Goal: Information Seeking & Learning: Check status

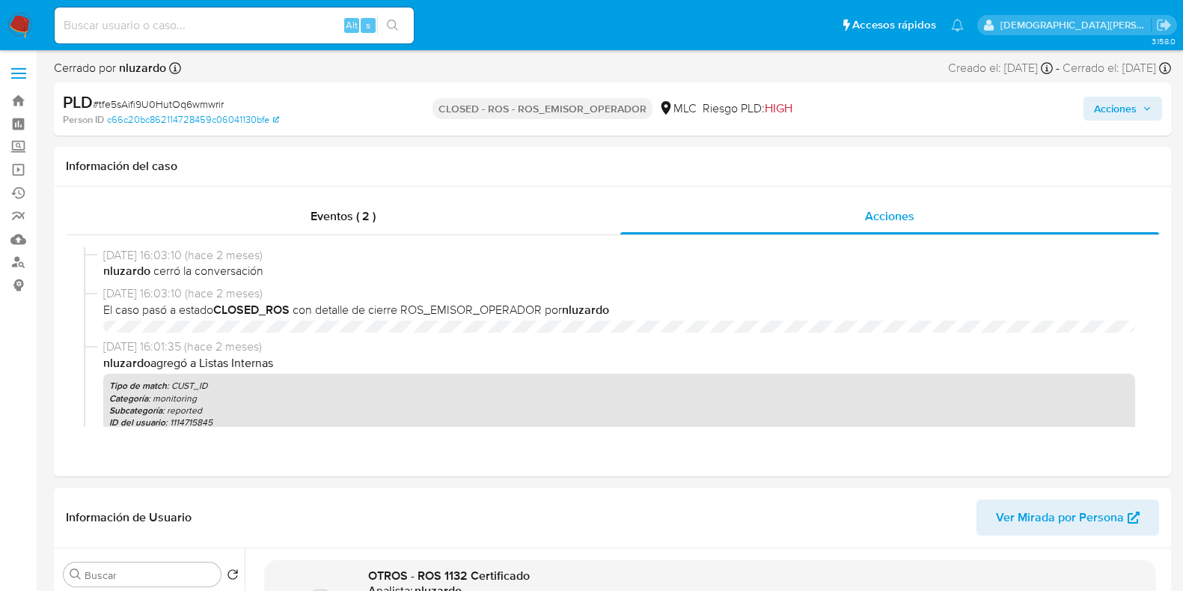
select select "10"
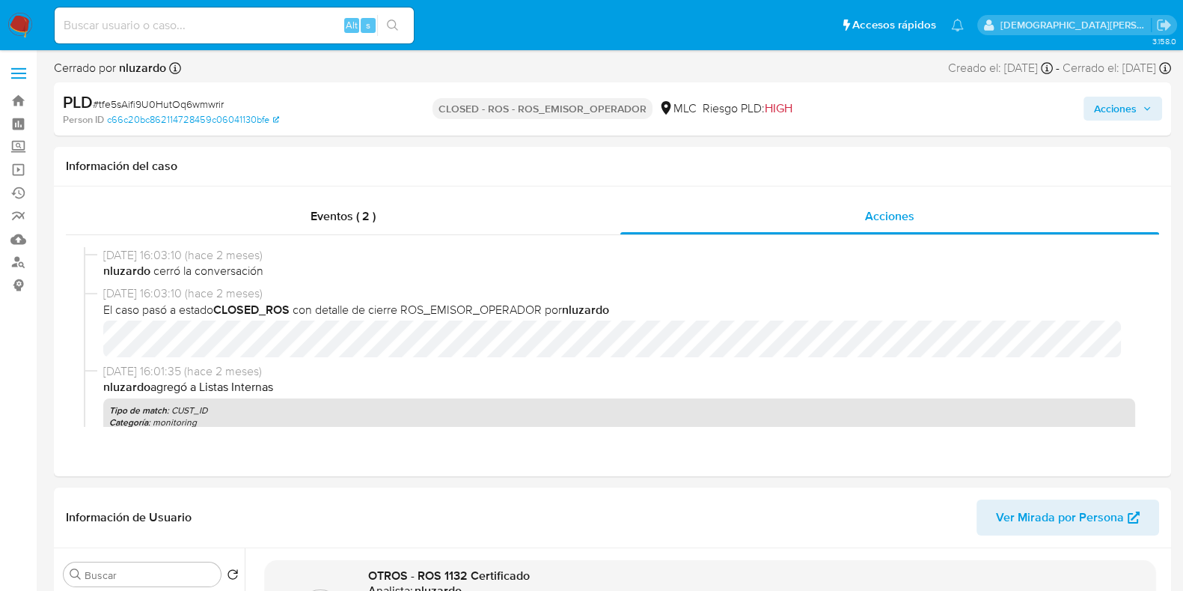
scroll to position [166, 0]
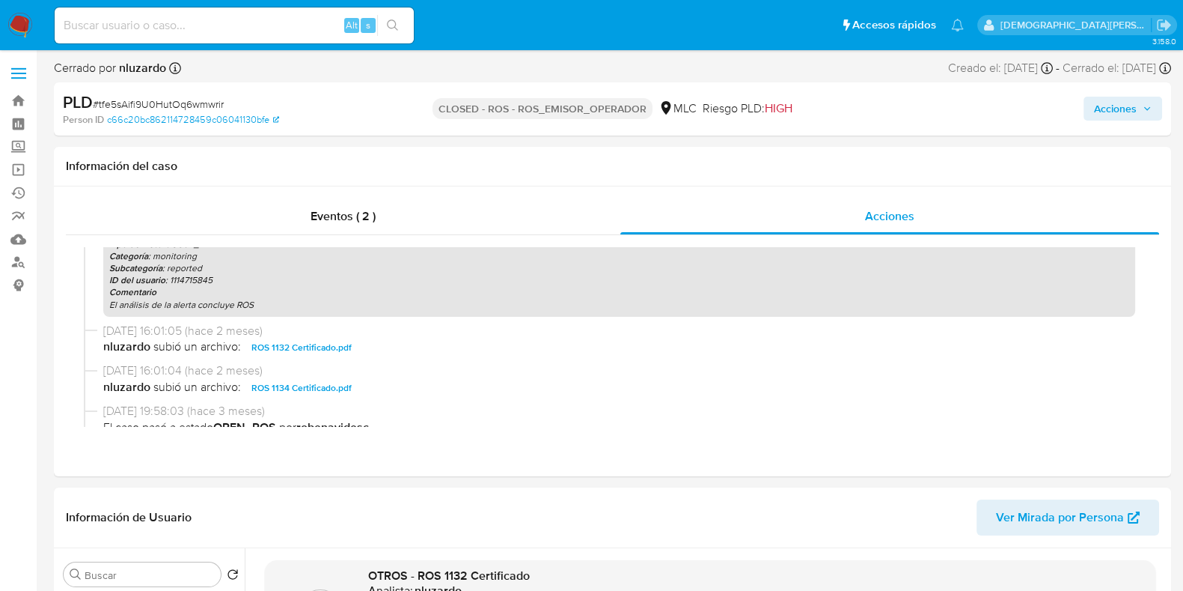
click at [210, 20] on input at bounding box center [234, 25] width 359 height 19
paste input "ROS"
type input "ROS"
click at [287, 30] on input at bounding box center [234, 25] width 359 height 19
paste input "2QtM7sBmlRoH2ZvMijJ2Usov"
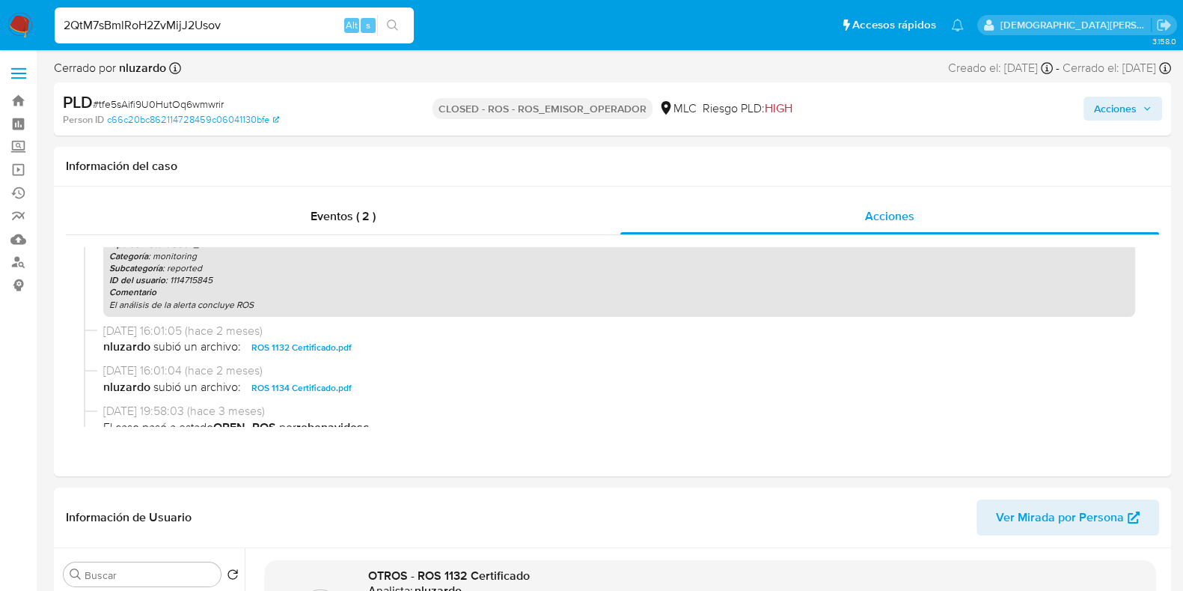
type input "2QtM7sBmlRoH2ZvMijJ2Usov"
click at [384, 16] on button "search-icon" at bounding box center [392, 25] width 31 height 21
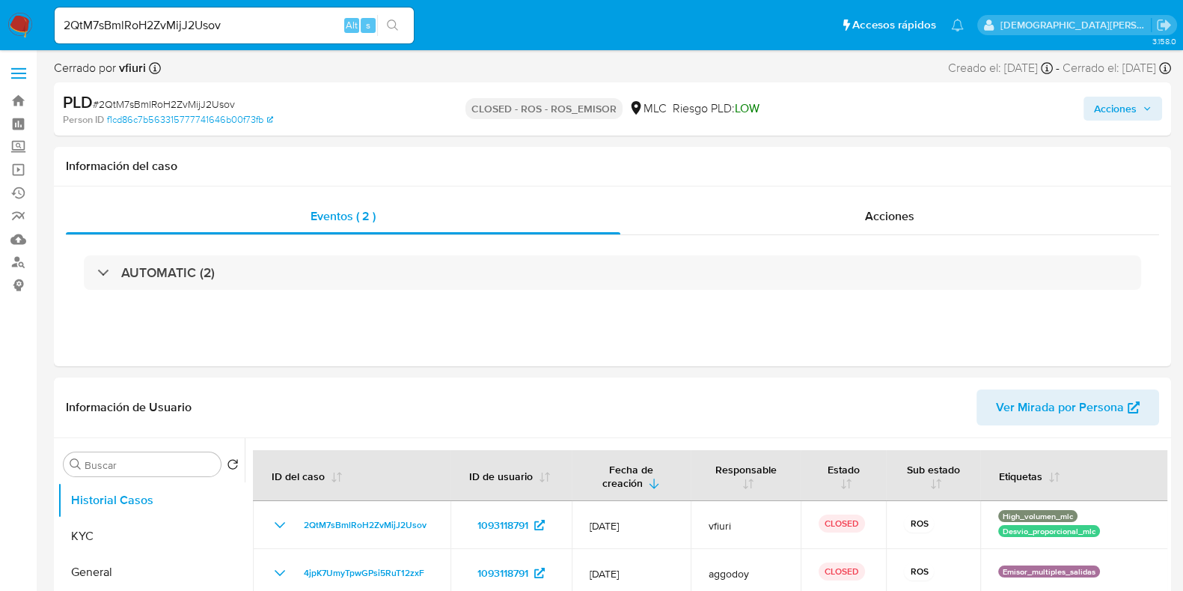
select select "10"
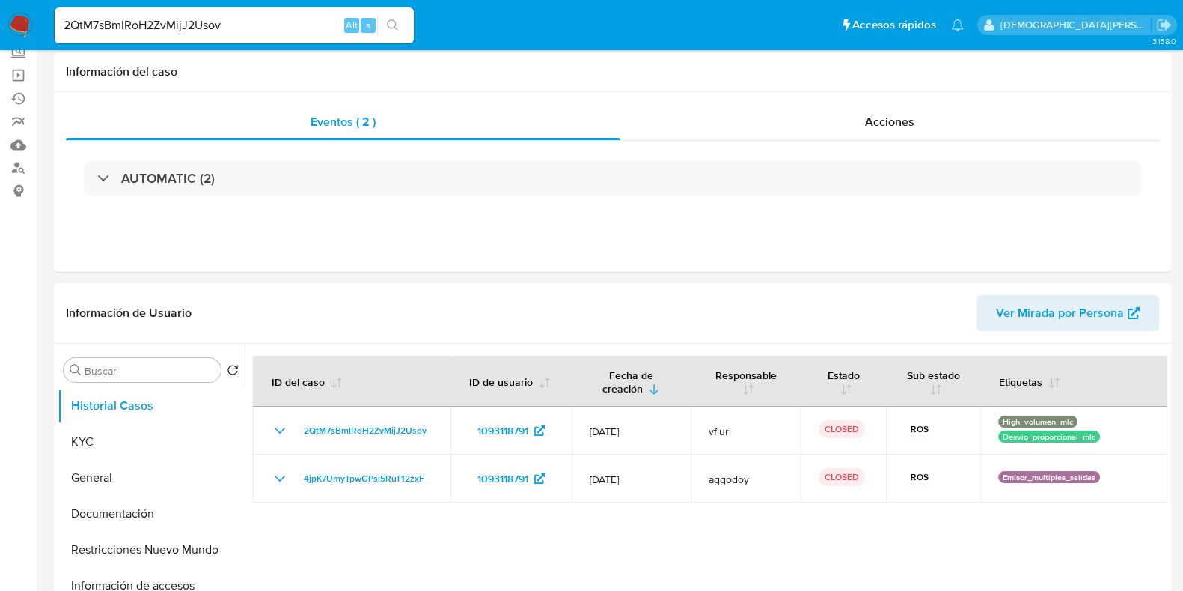
scroll to position [186, 0]
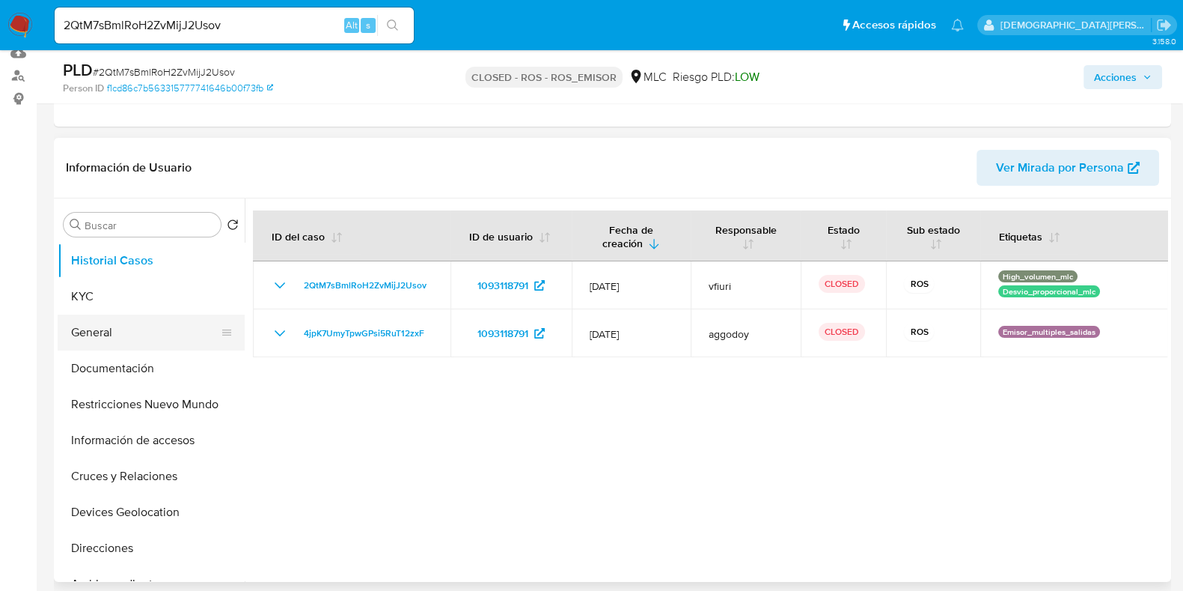
click at [123, 316] on button "General" at bounding box center [145, 332] width 175 height 36
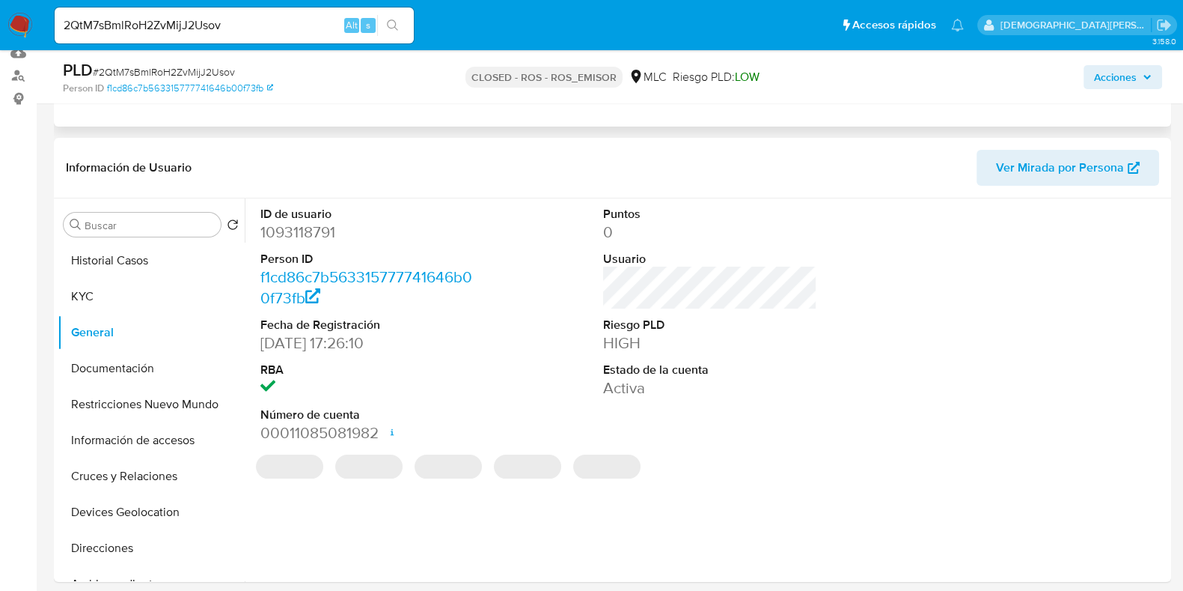
scroll to position [0, 0]
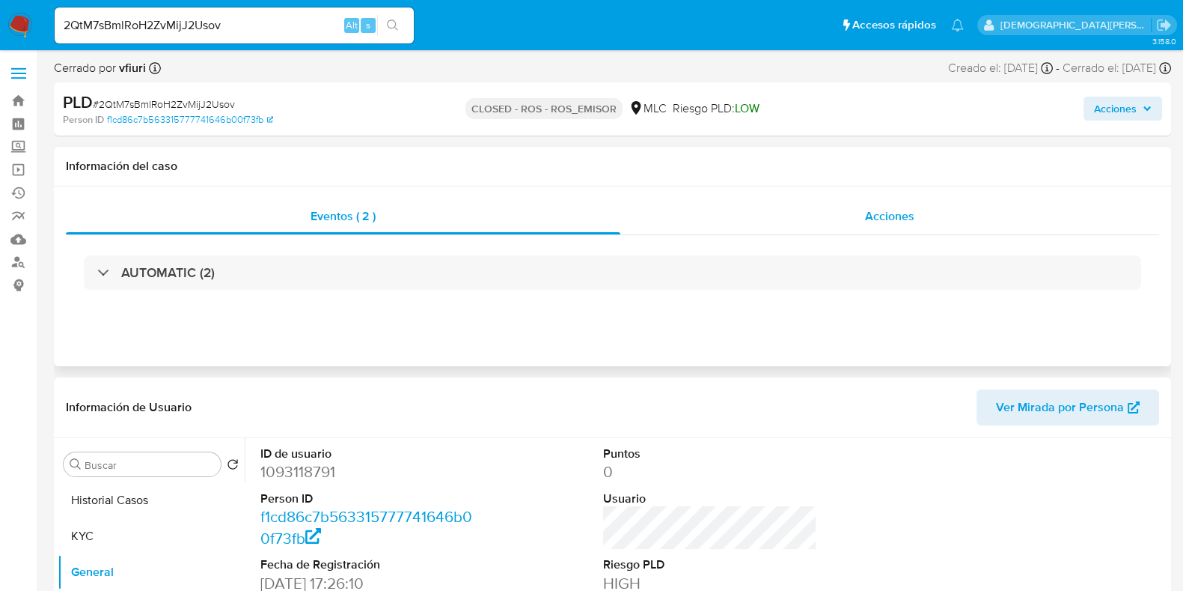
click at [833, 222] on div "Acciones" at bounding box center [889, 216] width 539 height 36
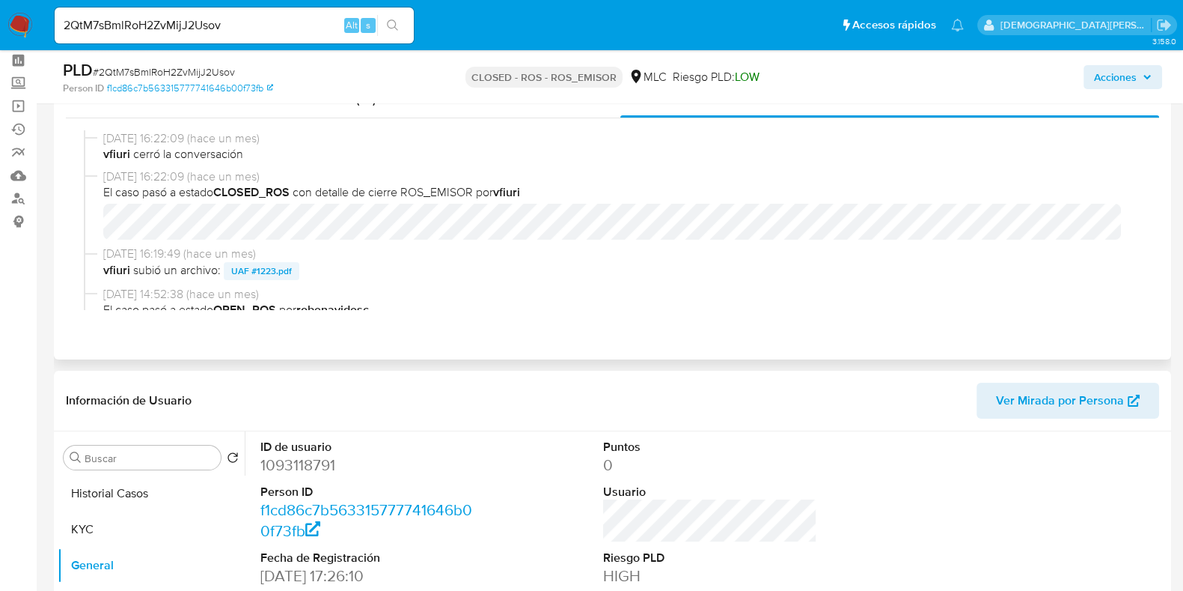
scroll to position [93, 0]
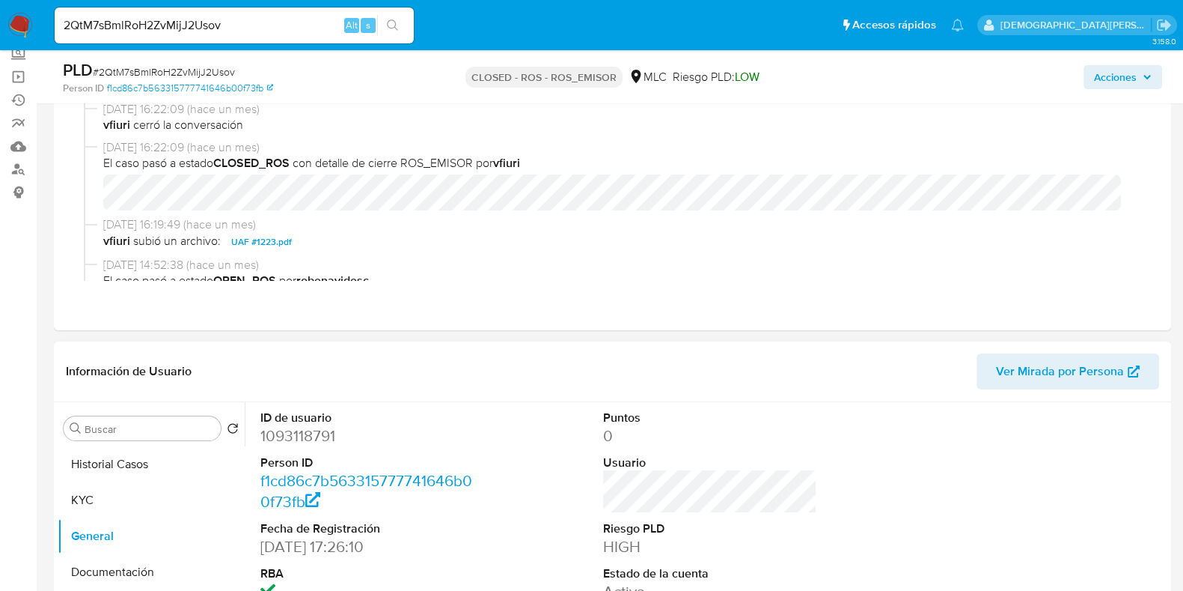
click at [313, 434] on dd "1093118791" at bounding box center [367, 435] width 214 height 21
copy dd "1093118791"
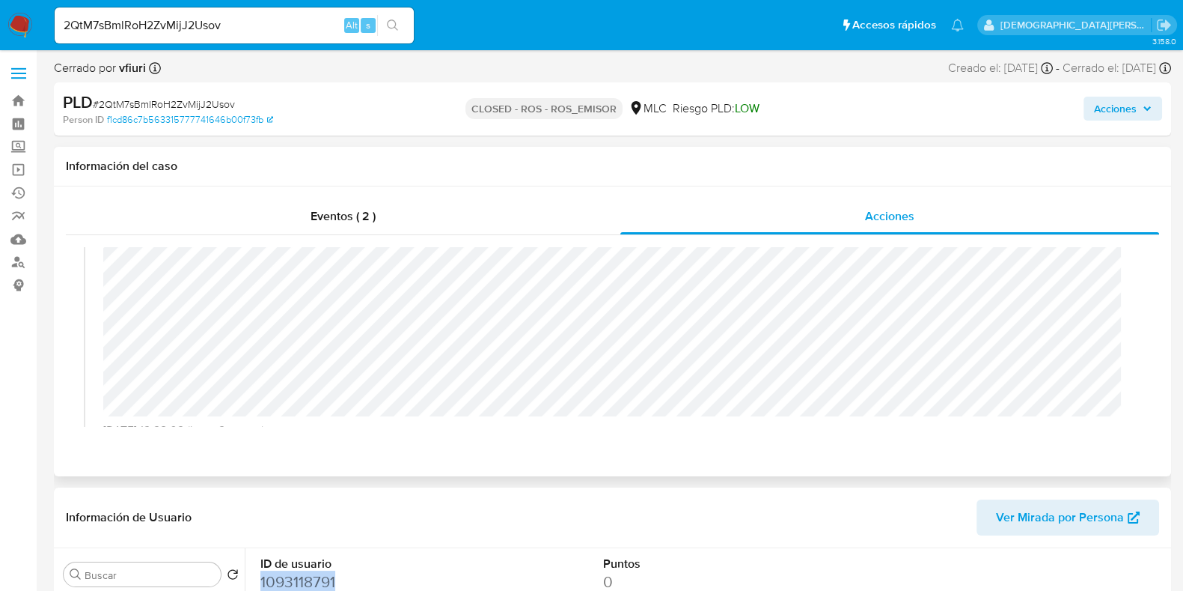
scroll to position [468, 0]
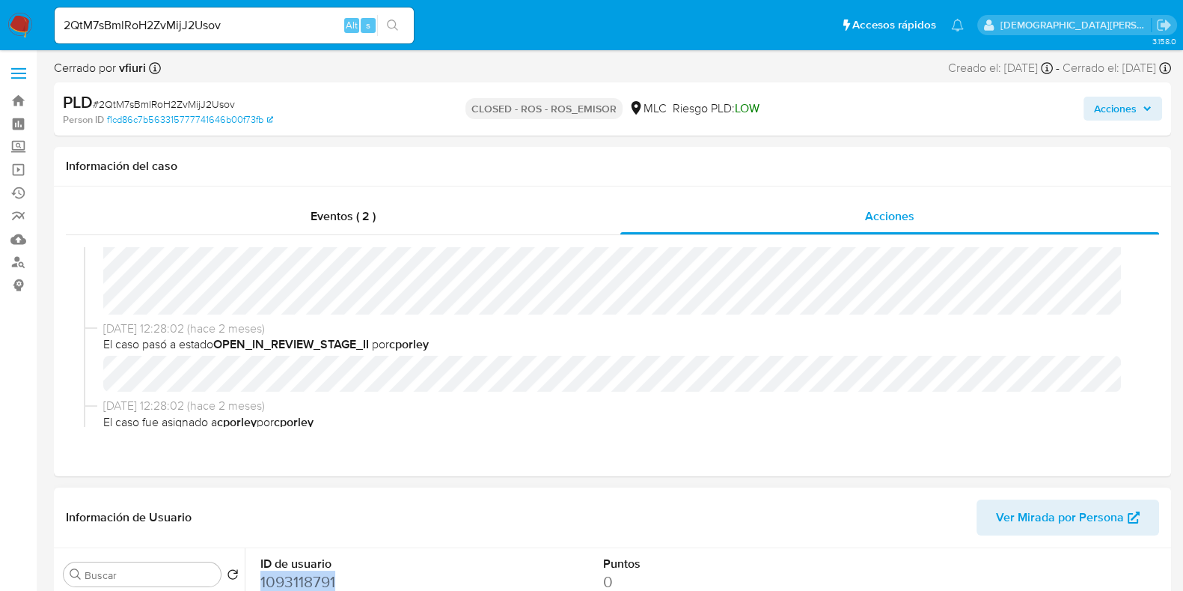
click at [297, 578] on dd "1093118791" at bounding box center [367, 581] width 214 height 21
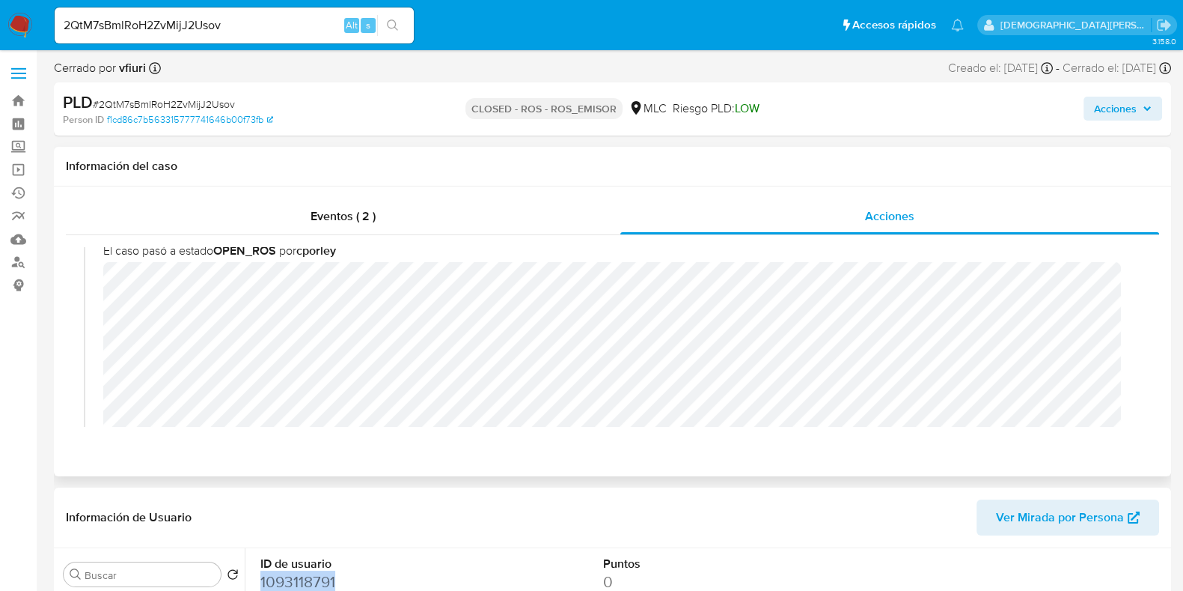
scroll to position [0, 0]
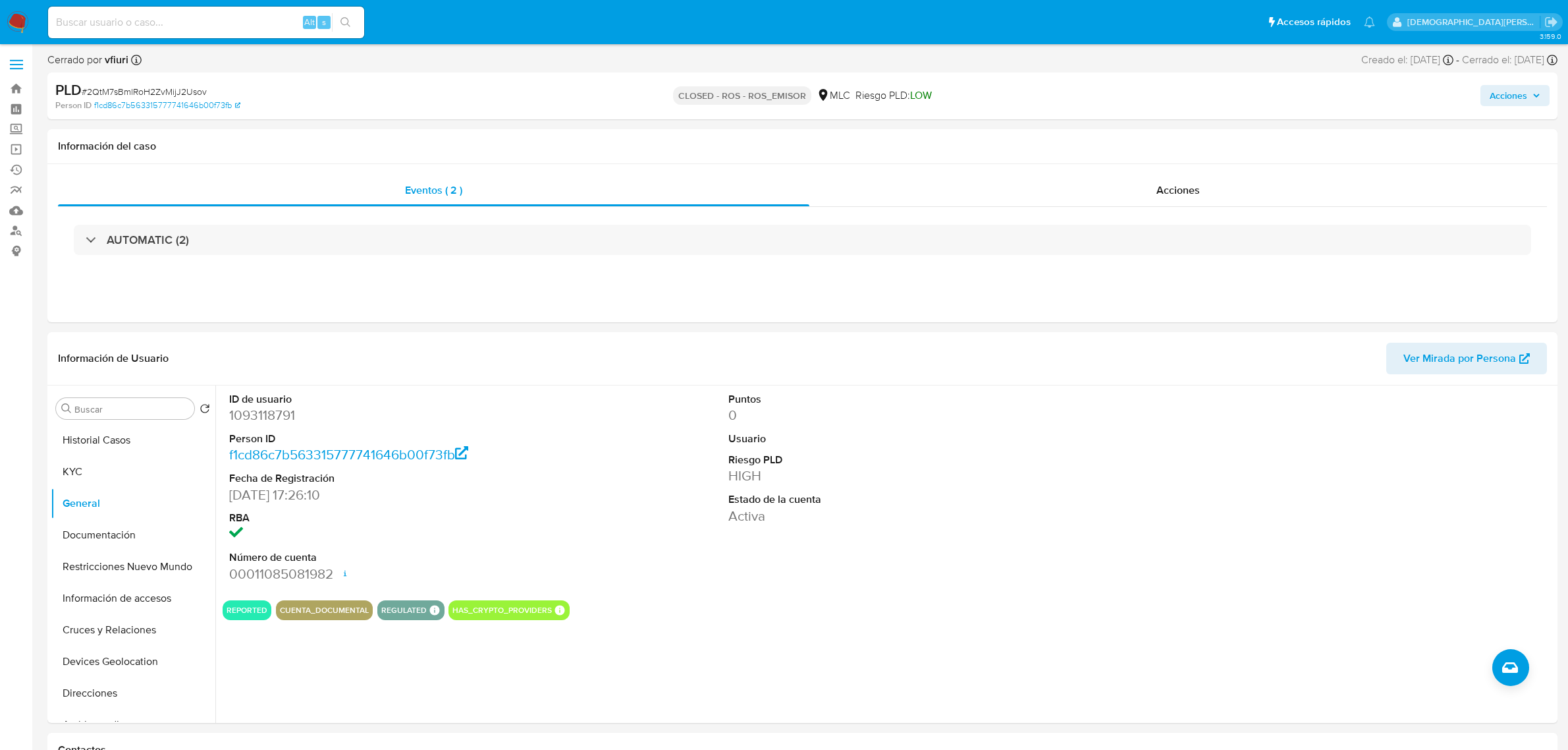
select select "10"
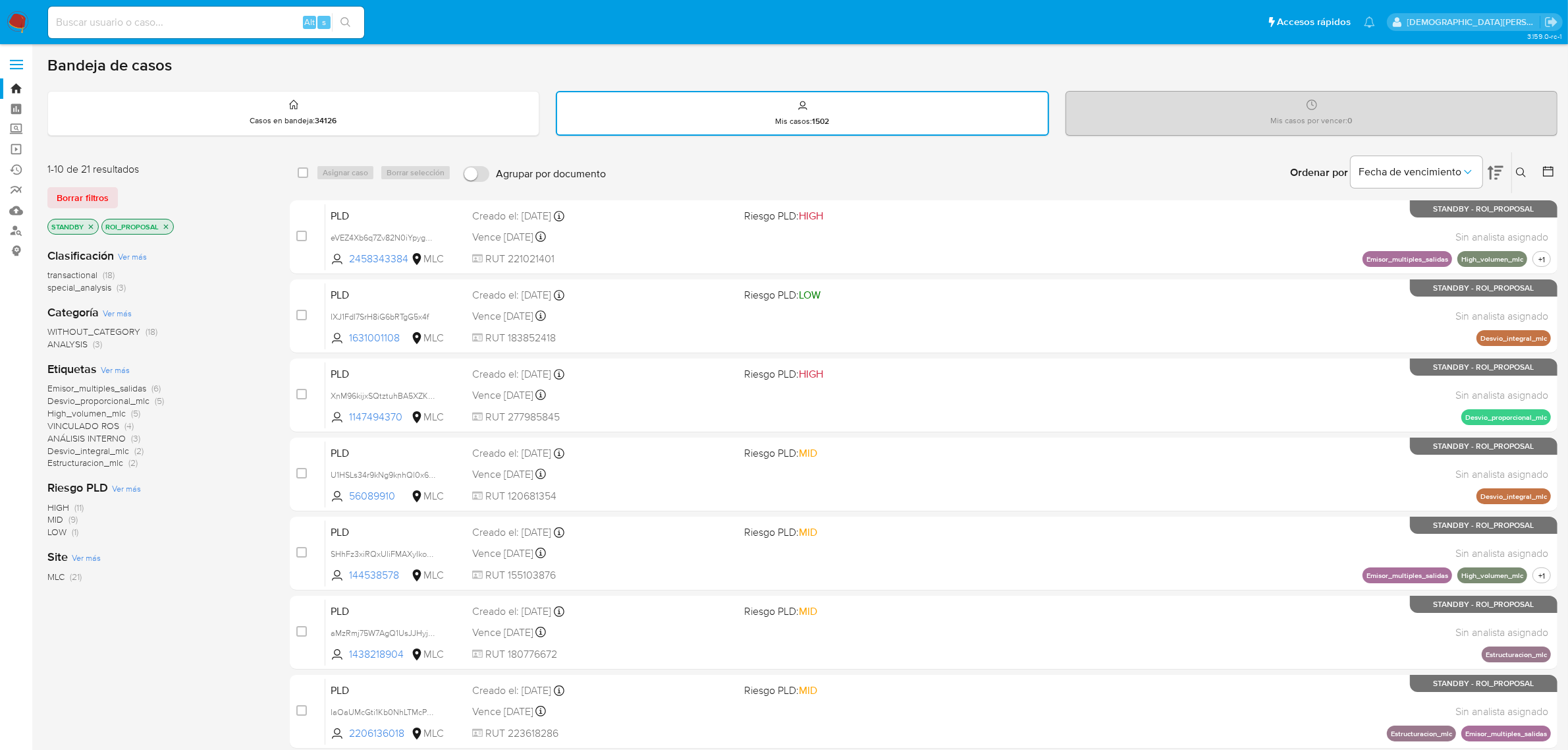
click at [165, 223] on icon "close-filter" at bounding box center [165, 226] width 8 height 8
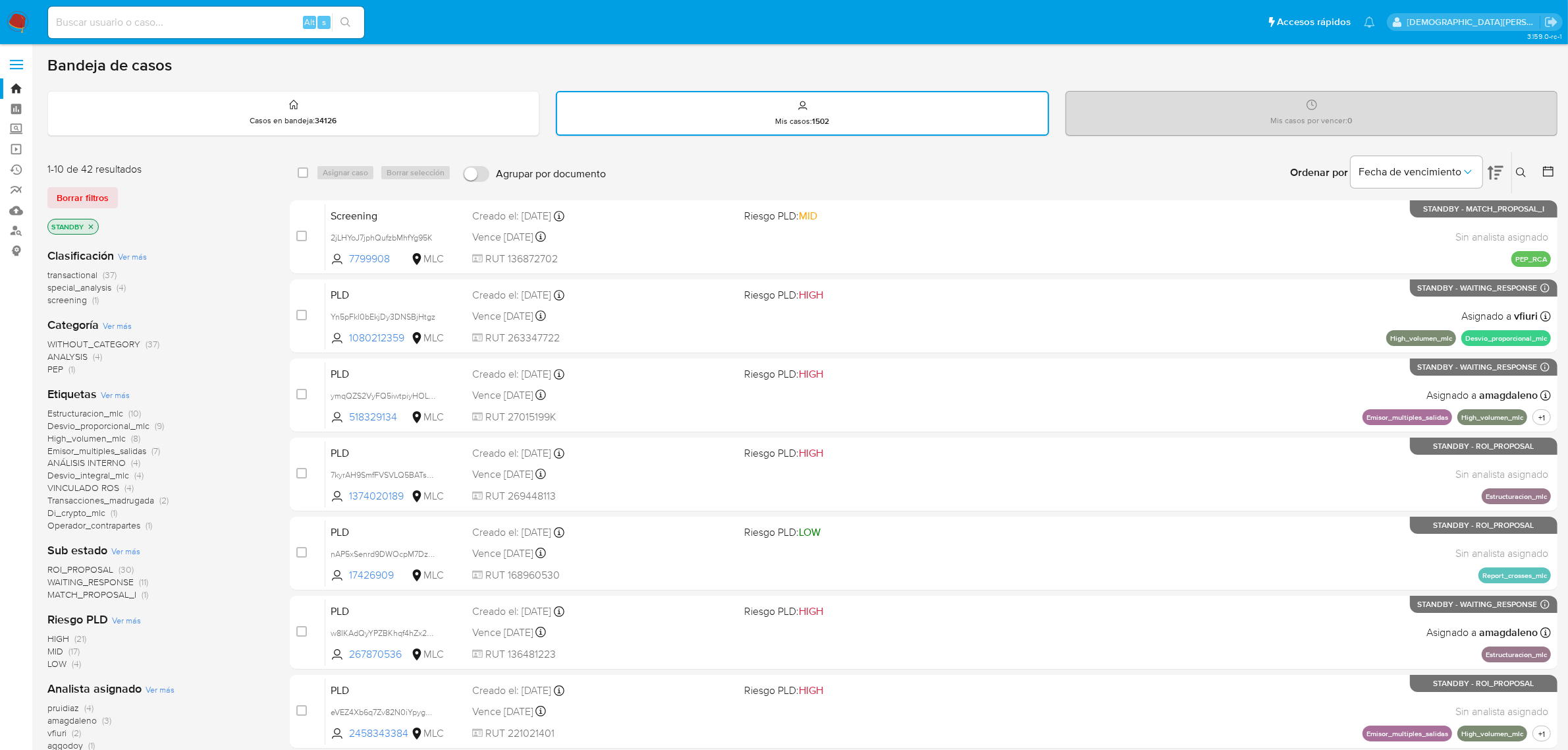
click at [85, 565] on span "ROI_PROPOSAL" at bounding box center [80, 569] width 66 height 13
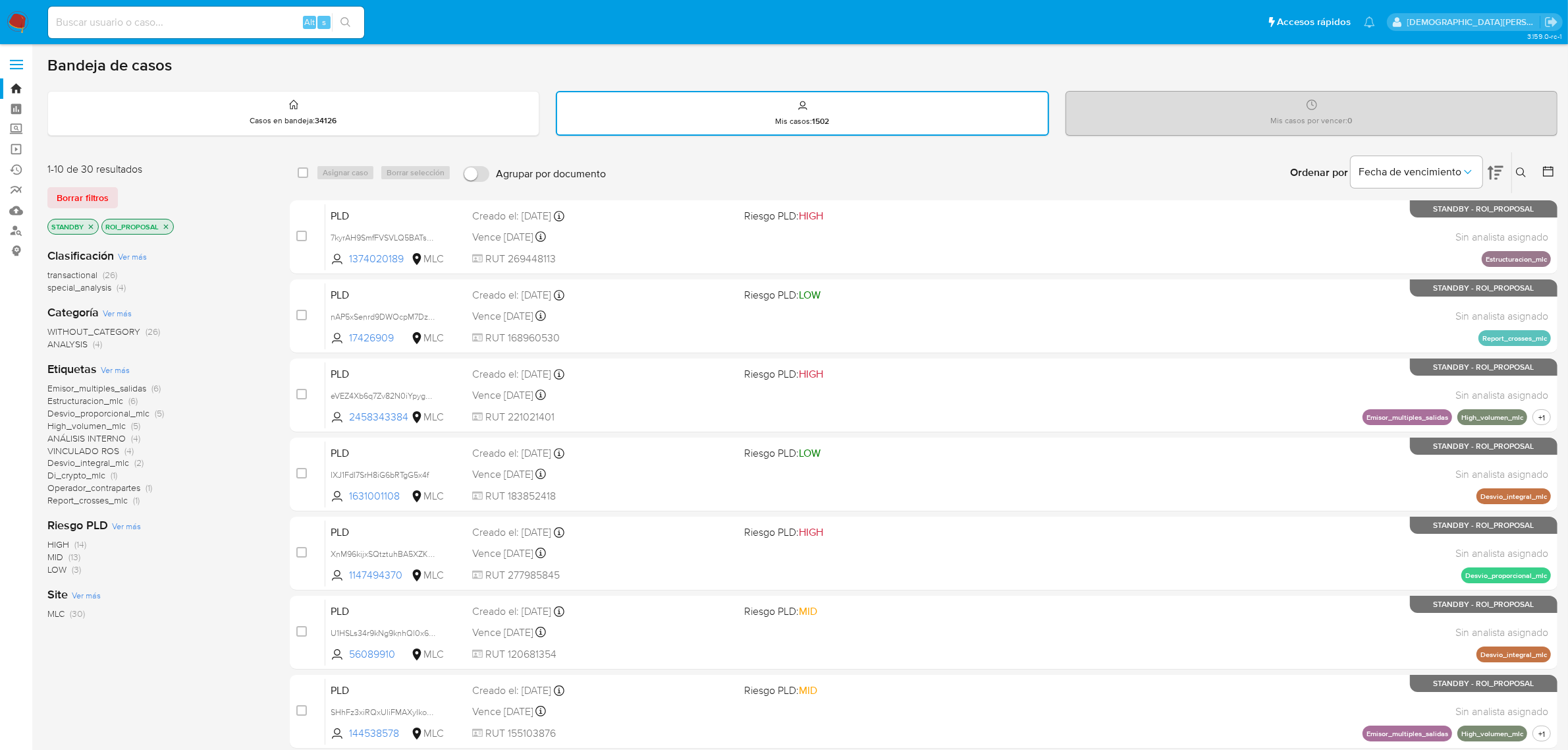
click at [1548, 166] on icon at bounding box center [1548, 171] width 13 height 13
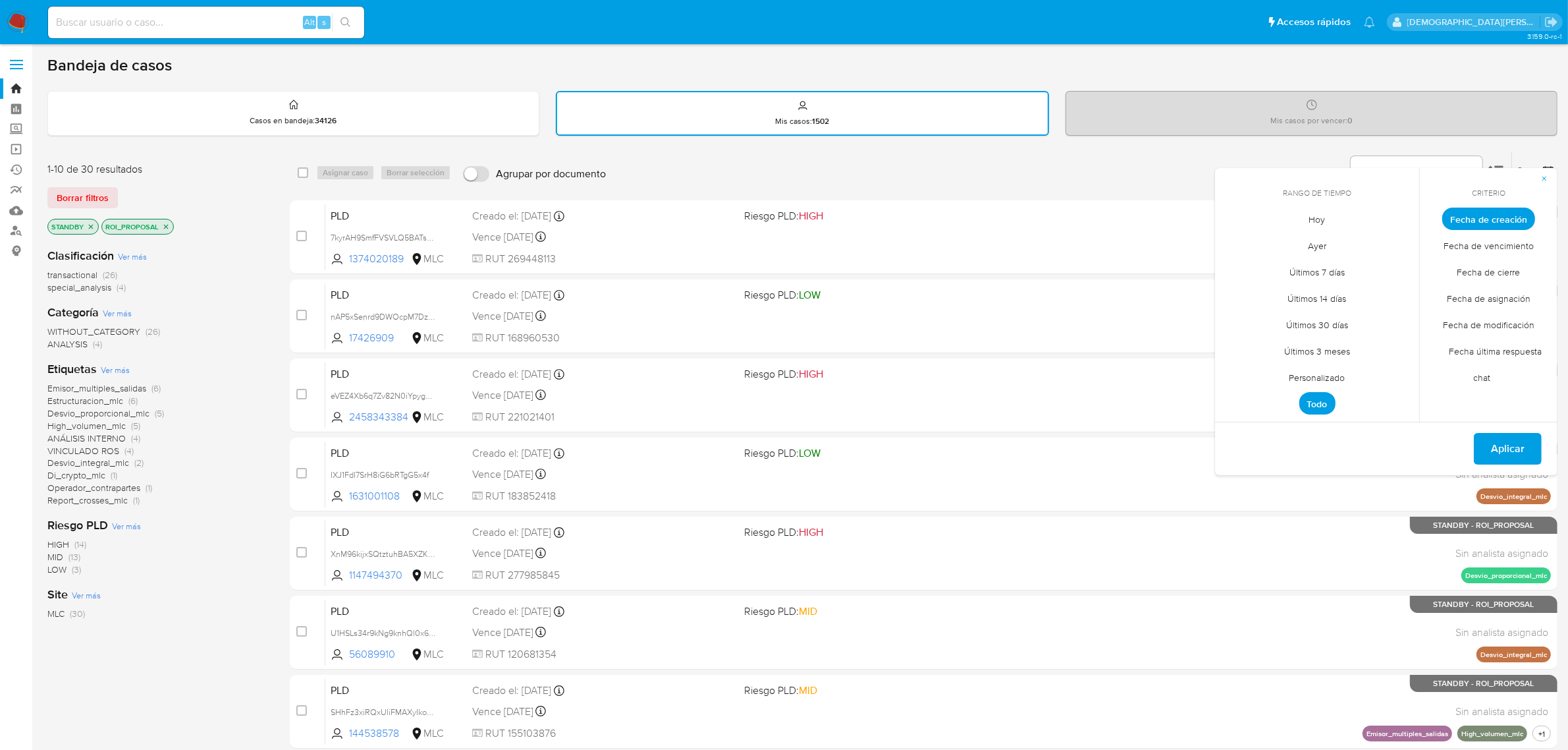
click at [1327, 382] on span "Personalizado" at bounding box center [1317, 378] width 84 height 27
click at [1234, 239] on icon "Mes anterior" at bounding box center [1235, 243] width 5 height 9
click at [1371, 320] on button "12" at bounding box center [1370, 319] width 21 height 21
click at [1370, 320] on button "12" at bounding box center [1370, 319] width 21 height 21
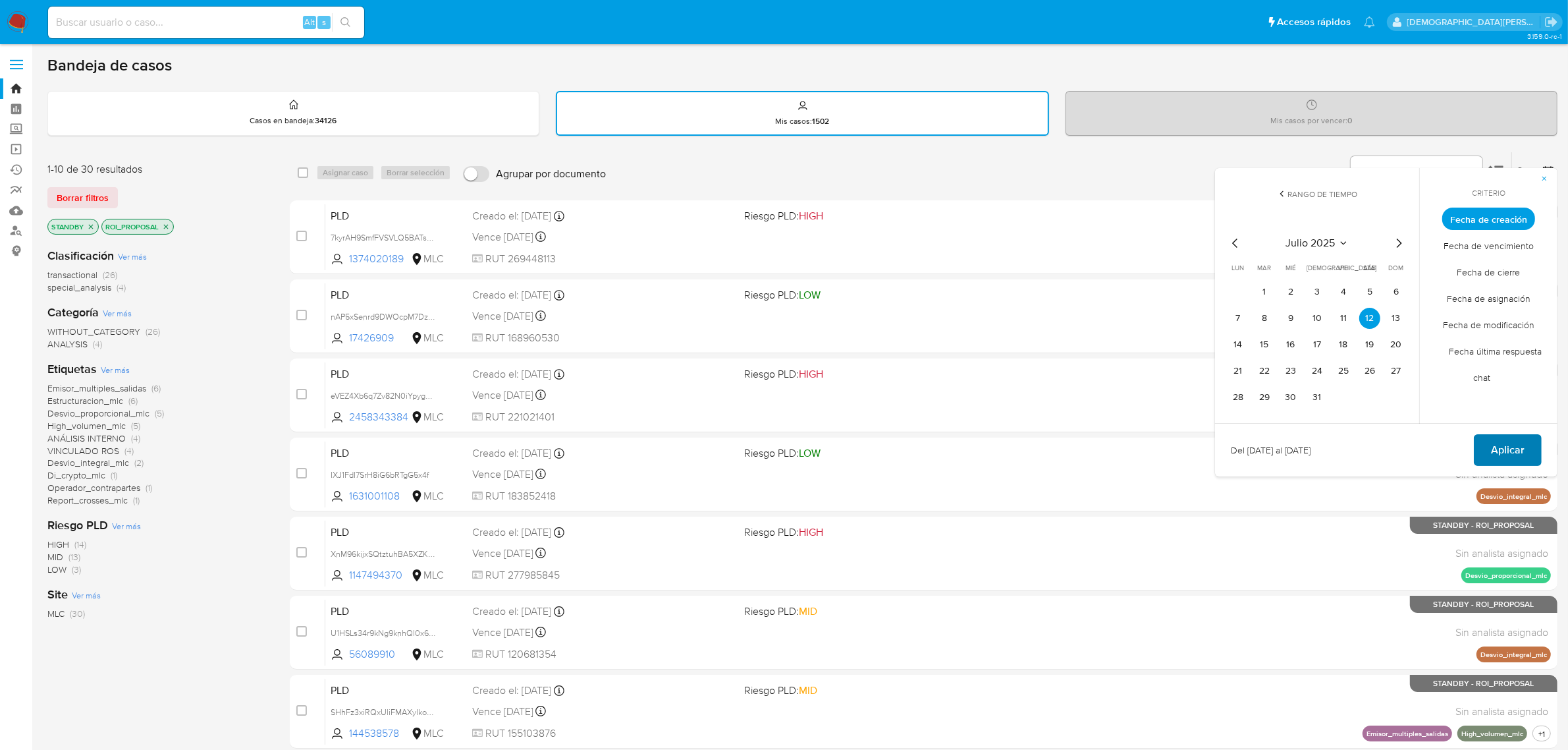
click at [1492, 444] on span "Aplicar" at bounding box center [1507, 450] width 33 height 29
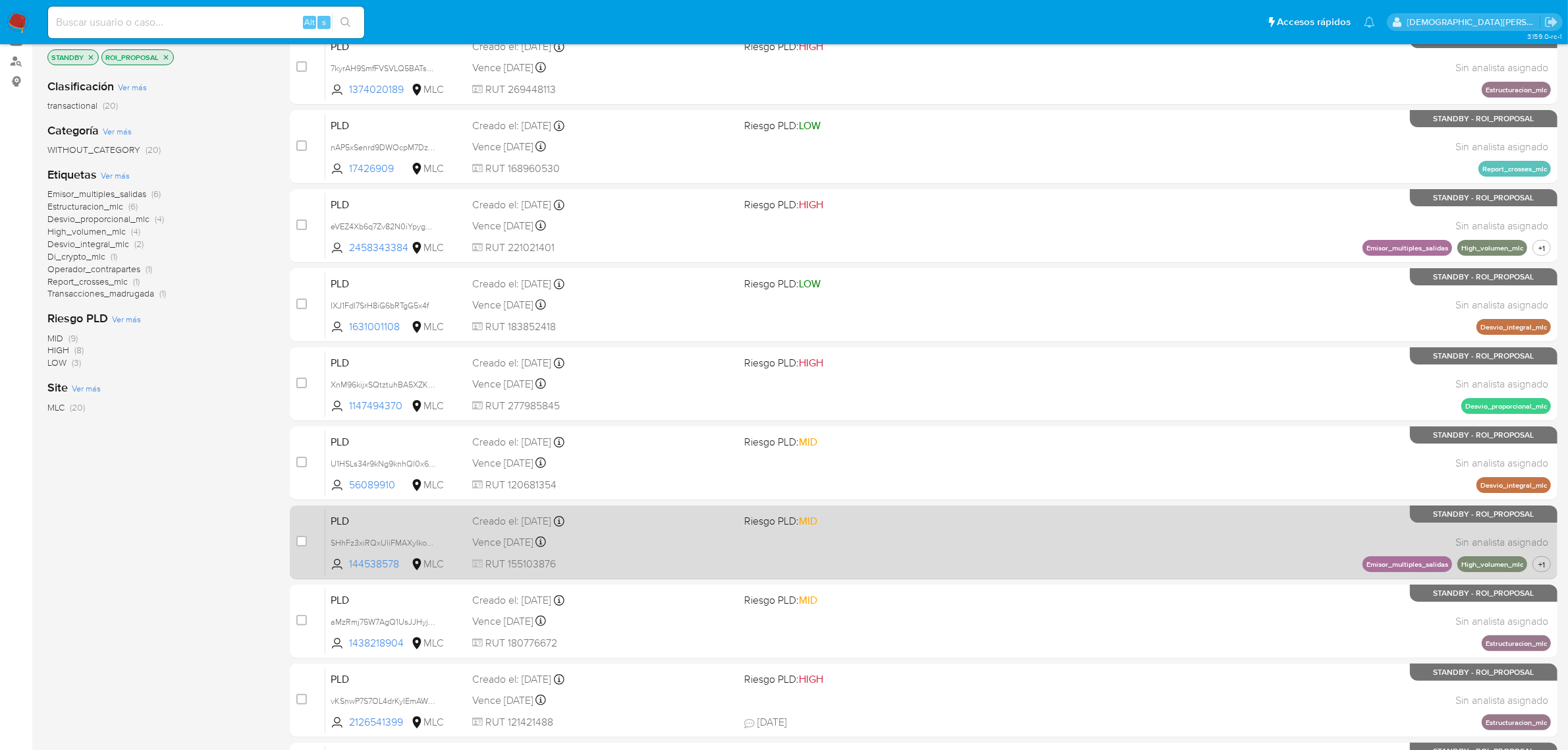
scroll to position [336, 0]
